Goal: Task Accomplishment & Management: Use online tool/utility

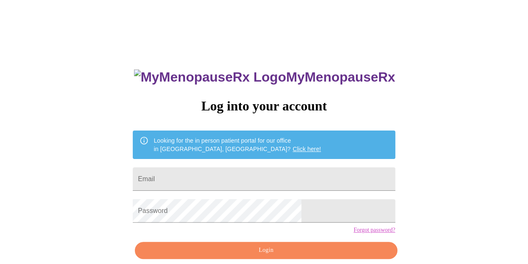
type input "[EMAIL_ADDRESS][DOMAIN_NAME]"
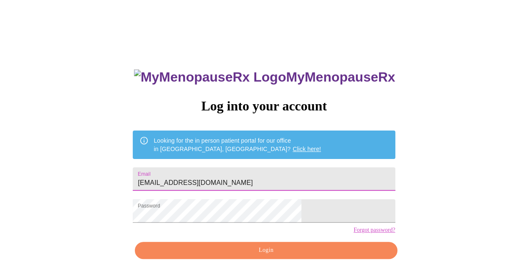
click at [262, 257] on button "Login" at bounding box center [266, 249] width 262 height 17
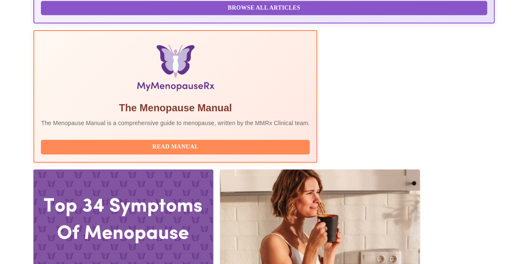
scroll to position [251, 0]
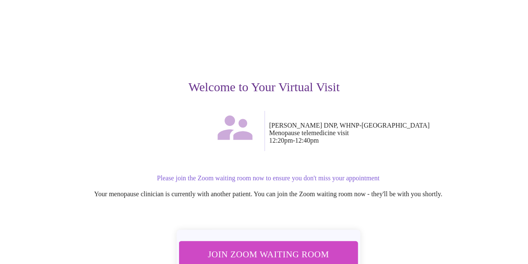
scroll to position [84, 0]
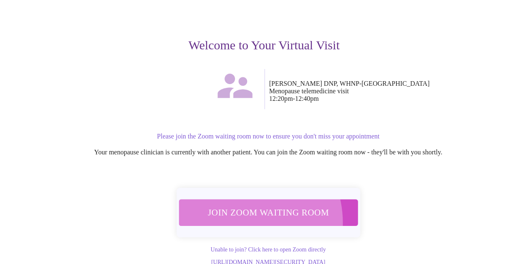
click at [238, 217] on span "Join Zoom Waiting Room" at bounding box center [268, 212] width 160 height 16
